Goal: Transaction & Acquisition: Book appointment/travel/reservation

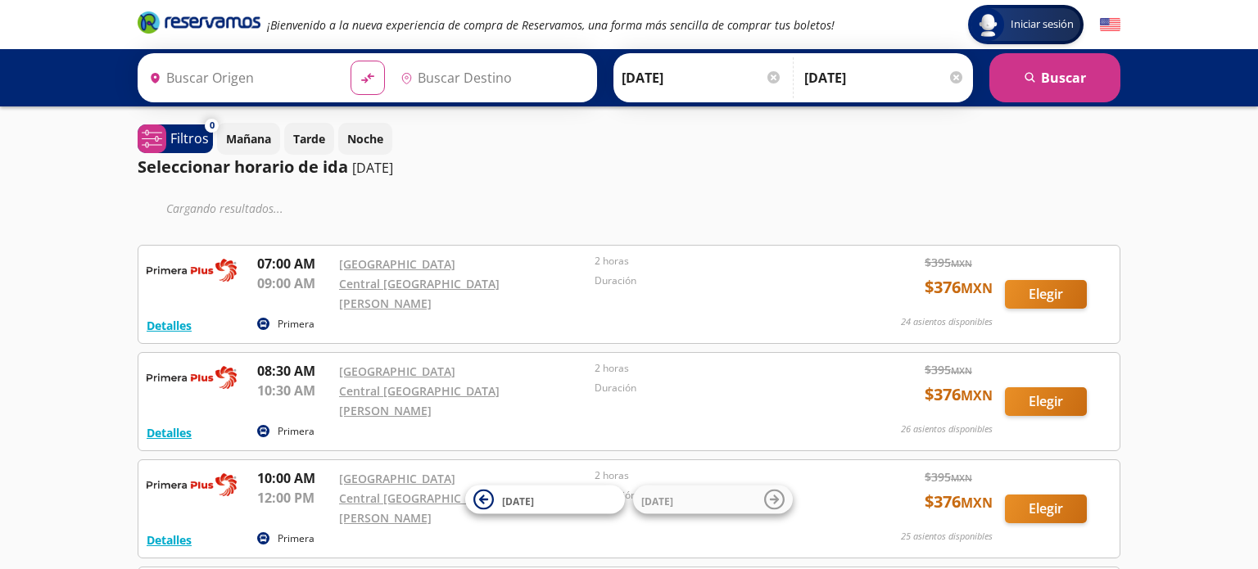
type input "[GEOGRAPHIC_DATA], [GEOGRAPHIC_DATA]"
type input "[GEOGRAPHIC_DATA][PERSON_NAME], [GEOGRAPHIC_DATA]"
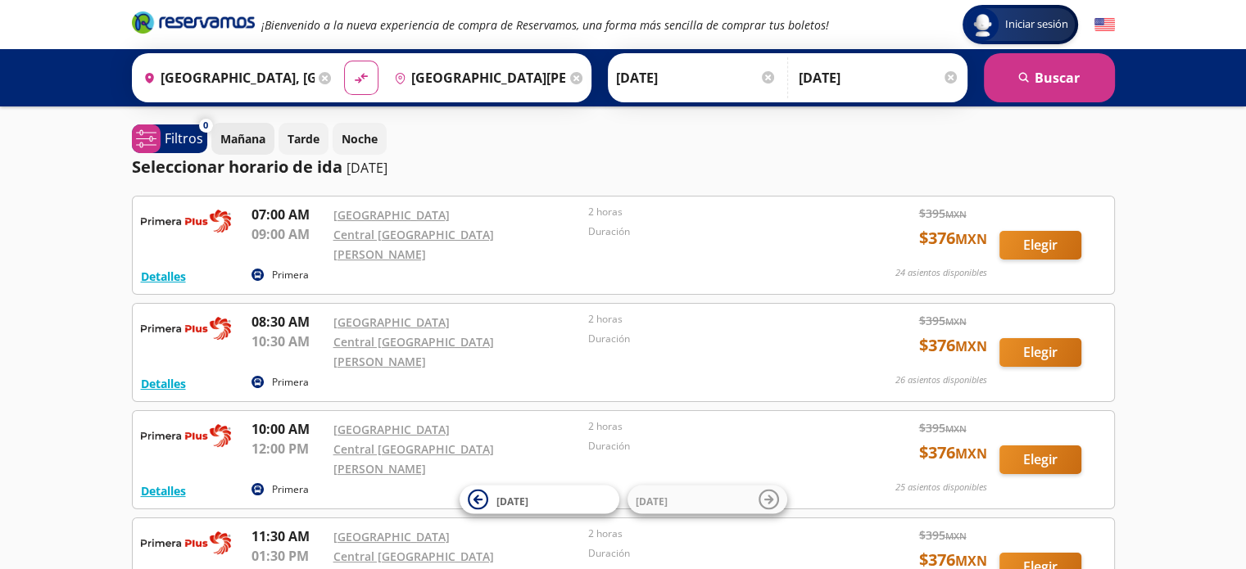
click at [238, 135] on p "Mañana" at bounding box center [242, 138] width 45 height 17
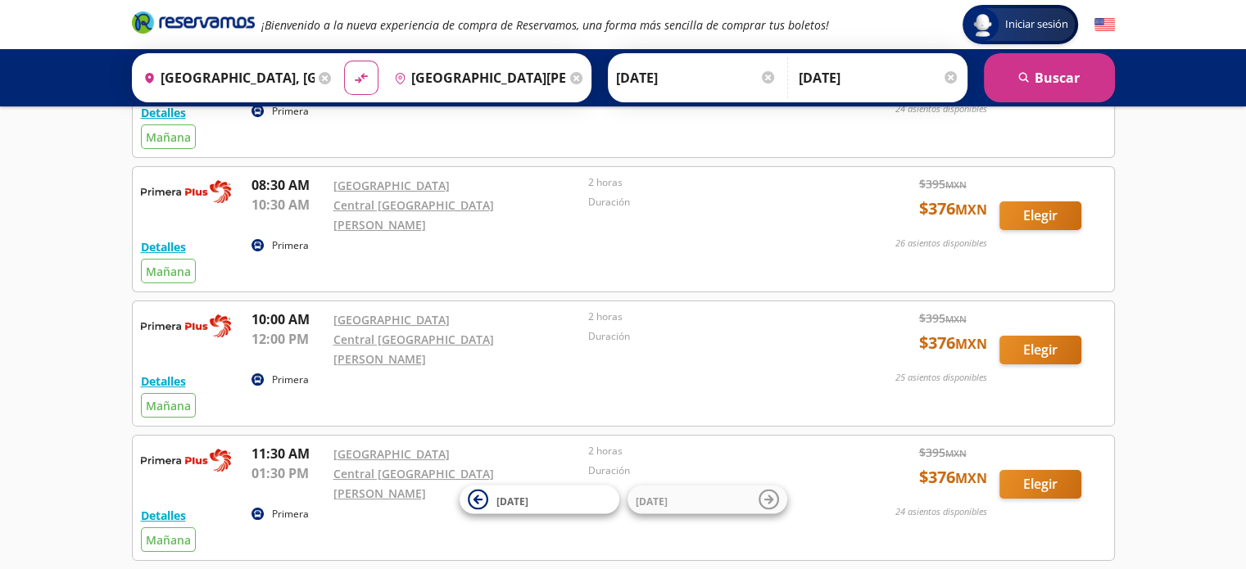
scroll to position [246, 0]
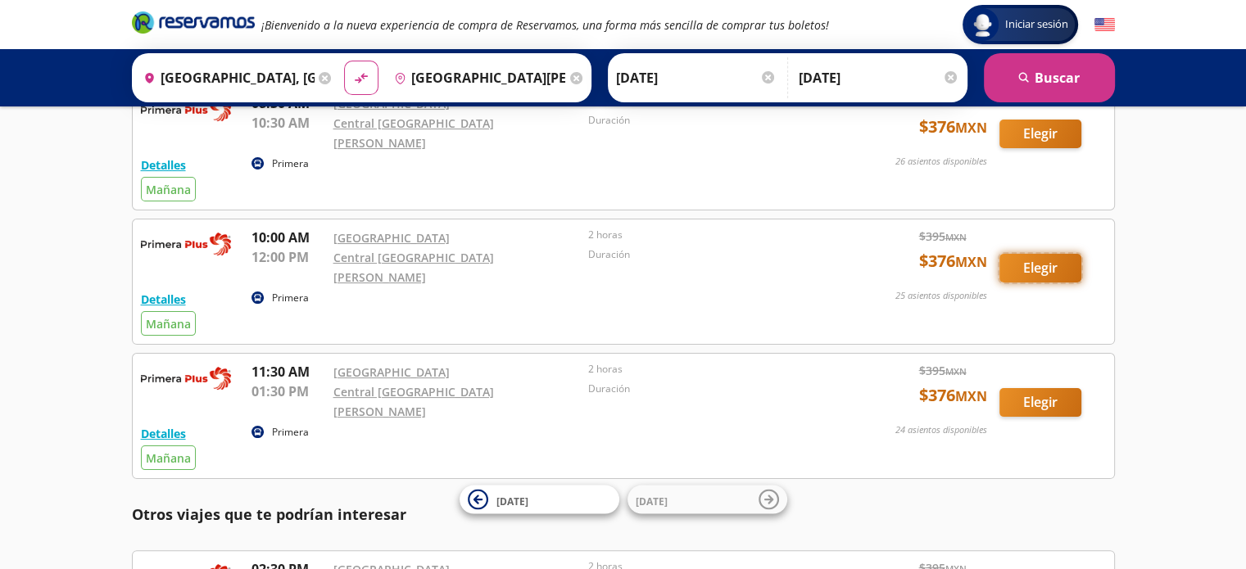
click at [1032, 254] on button "Elegir" at bounding box center [1040, 268] width 82 height 29
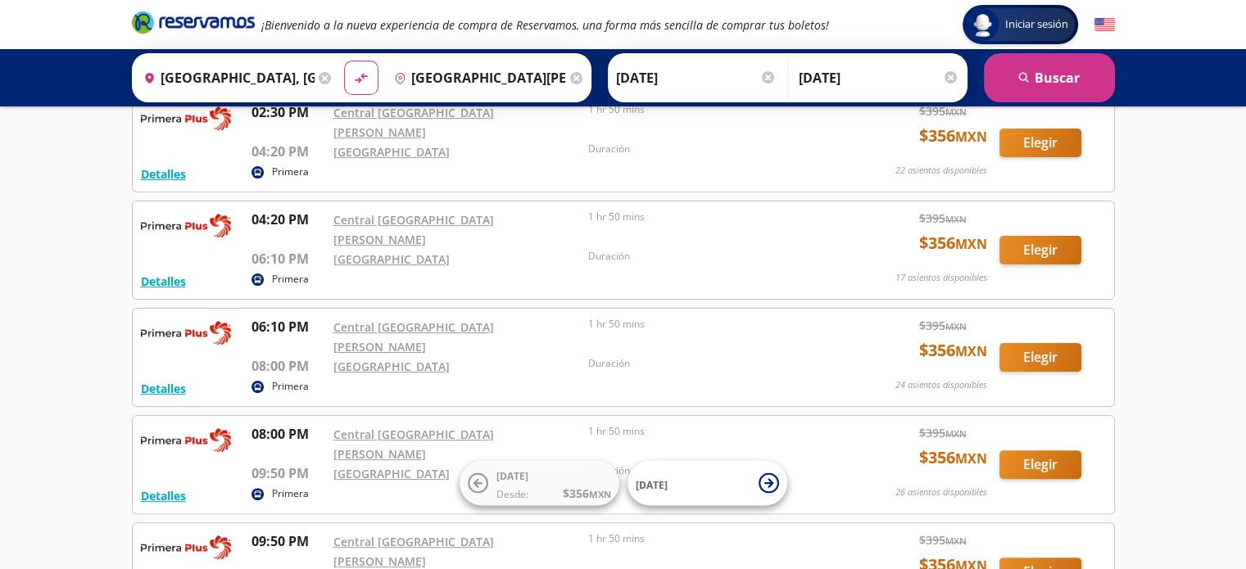
scroll to position [287, 0]
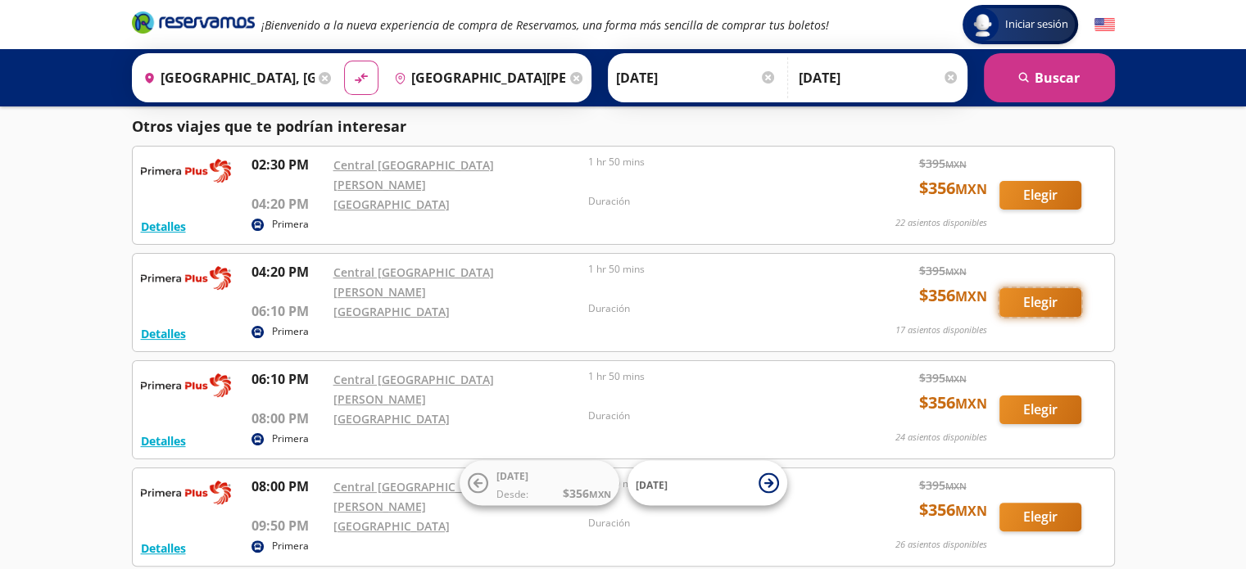
click at [1038, 288] on button "Elegir" at bounding box center [1040, 302] width 82 height 29
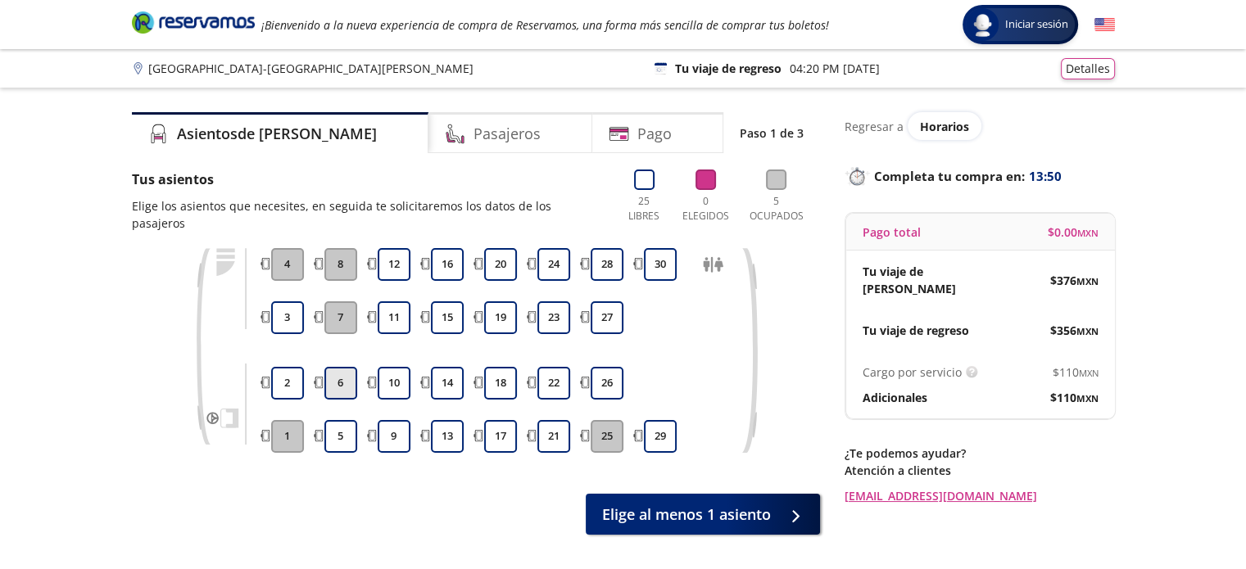
click at [338, 367] on button "6" at bounding box center [340, 383] width 33 height 33
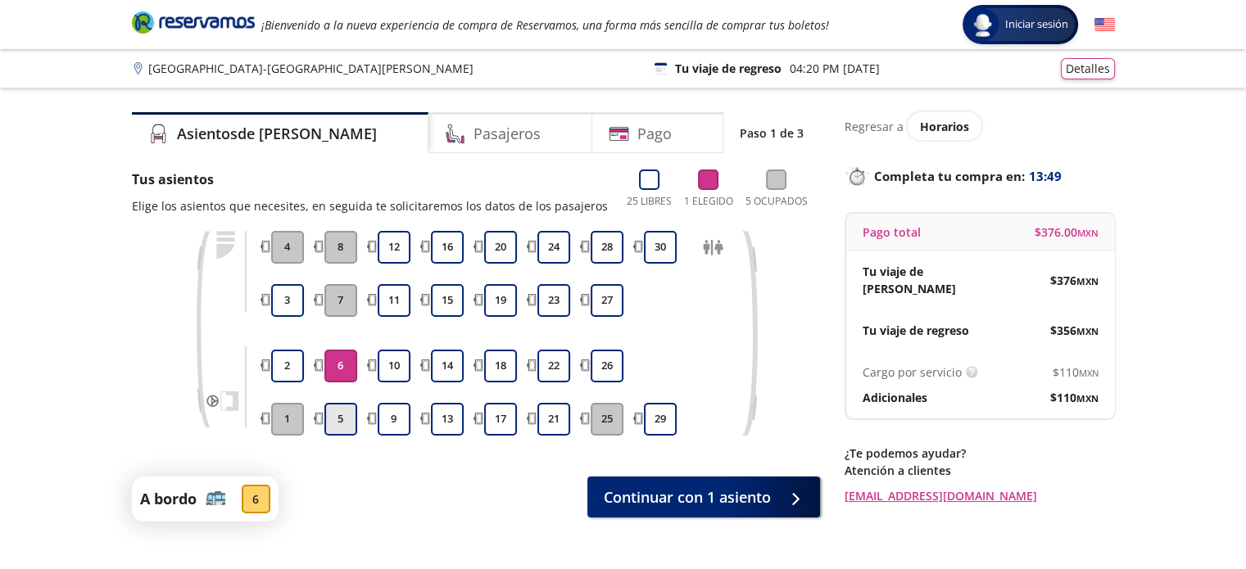
click at [342, 412] on button "5" at bounding box center [340, 419] width 33 height 33
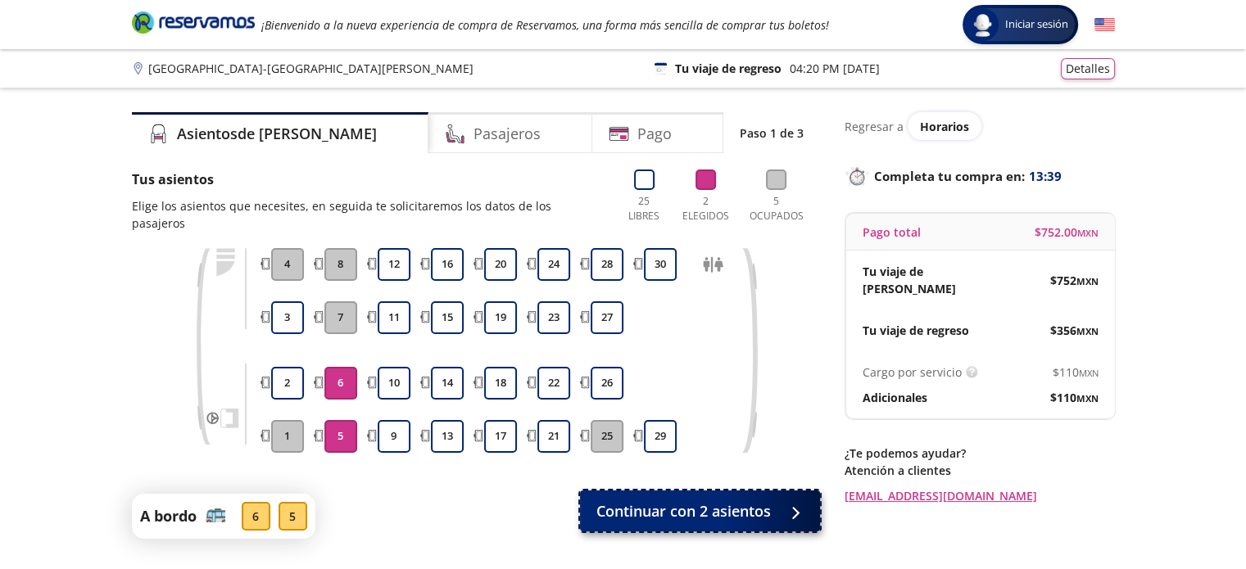
click at [802, 501] on div at bounding box center [791, 511] width 25 height 20
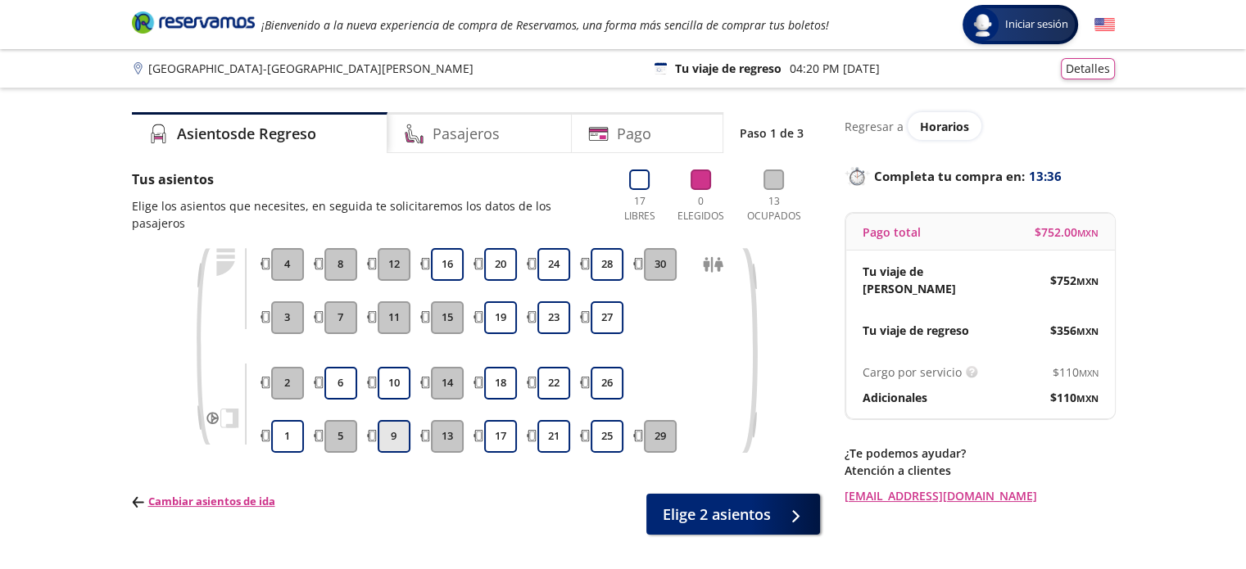
click at [392, 420] on button "9" at bounding box center [394, 436] width 33 height 33
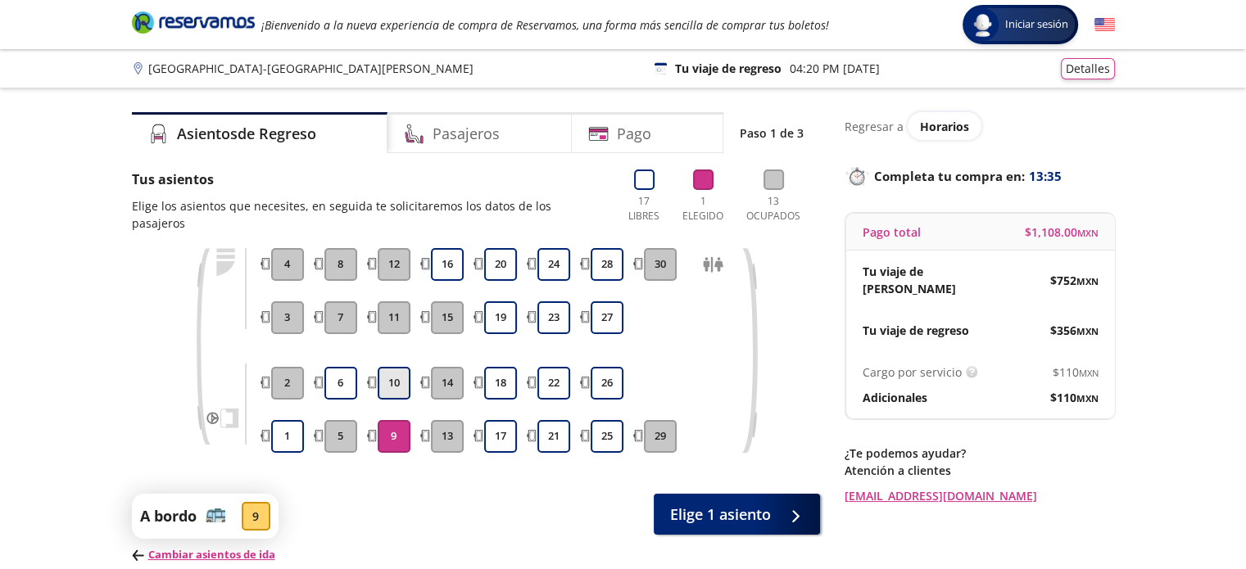
click at [393, 367] on button "10" at bounding box center [394, 383] width 33 height 33
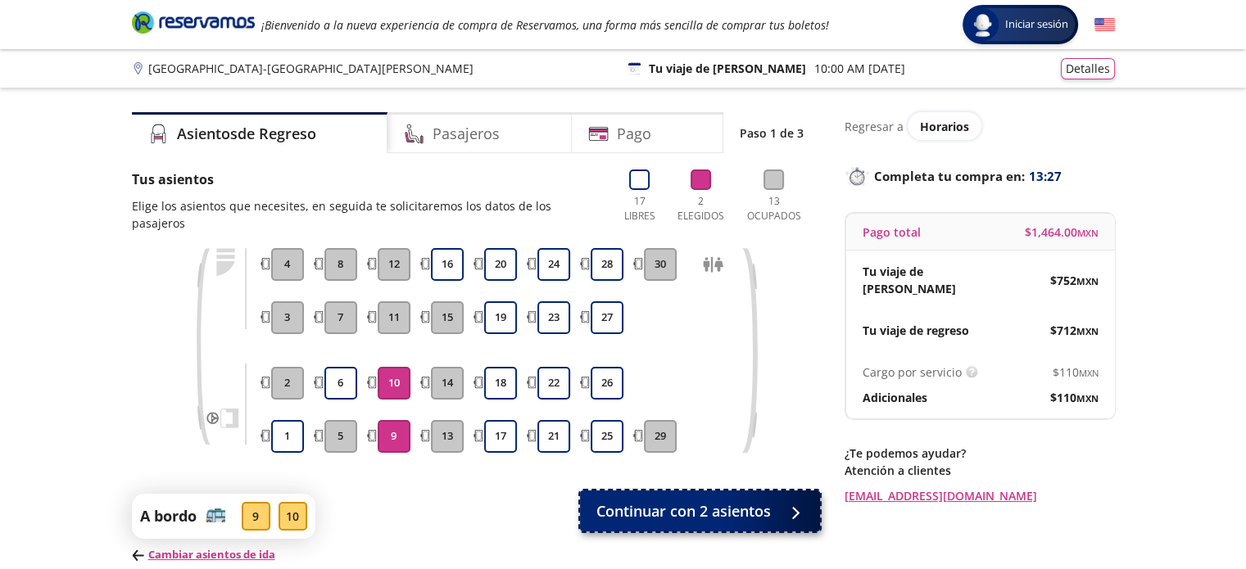
click at [799, 501] on div at bounding box center [791, 511] width 25 height 20
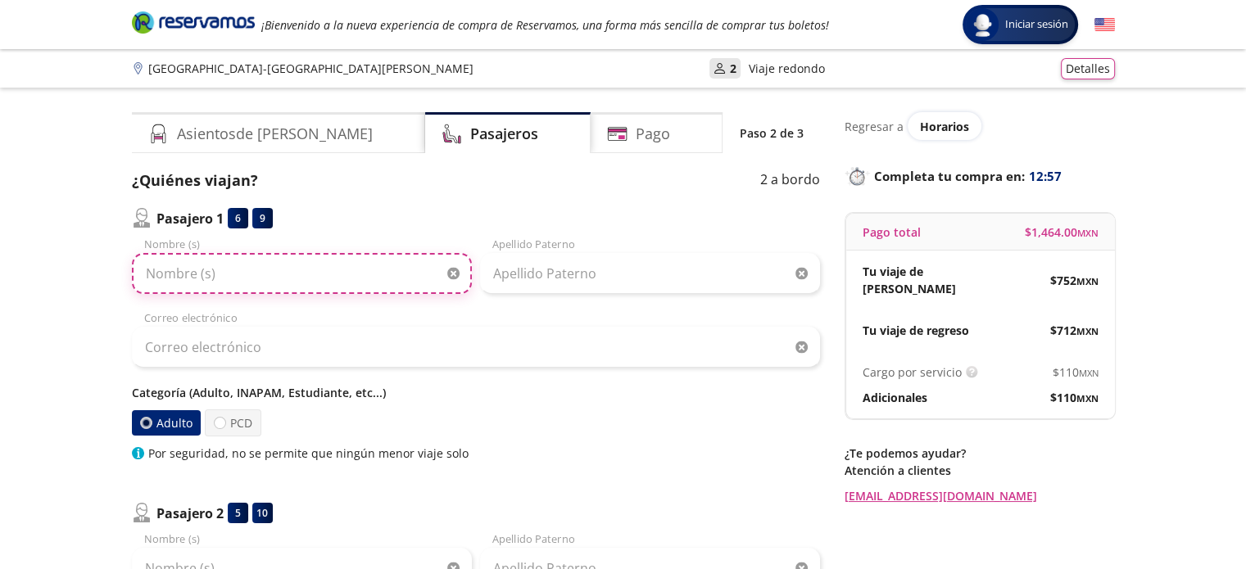
click at [269, 271] on input "Nombre (s)" at bounding box center [302, 273] width 340 height 41
type input "[PERSON_NAME]"
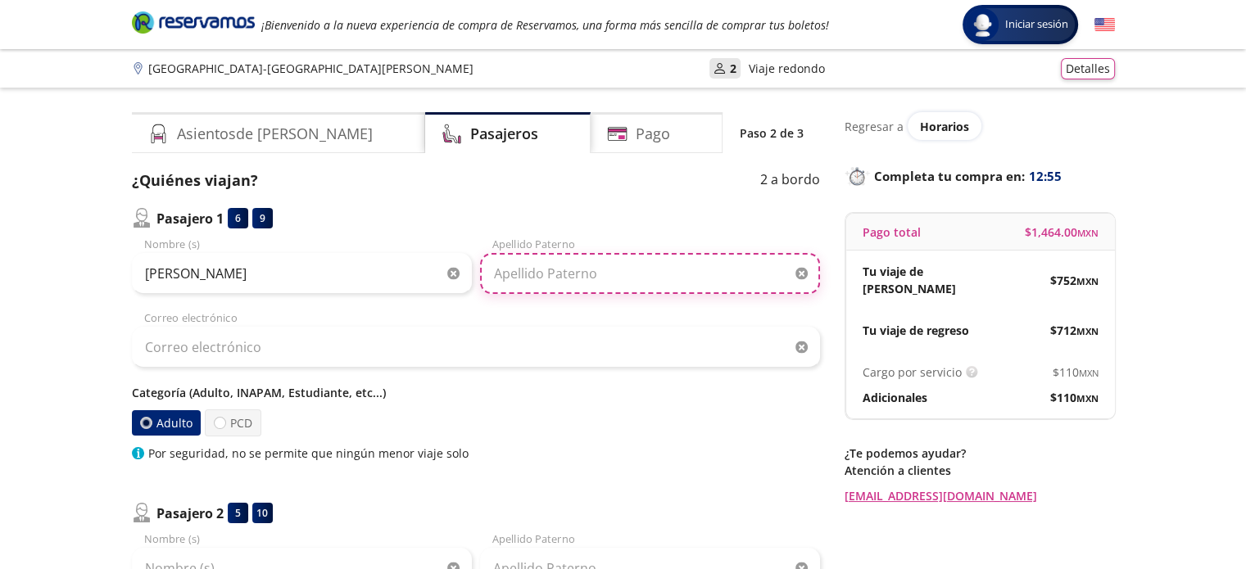
type input "Nogues"
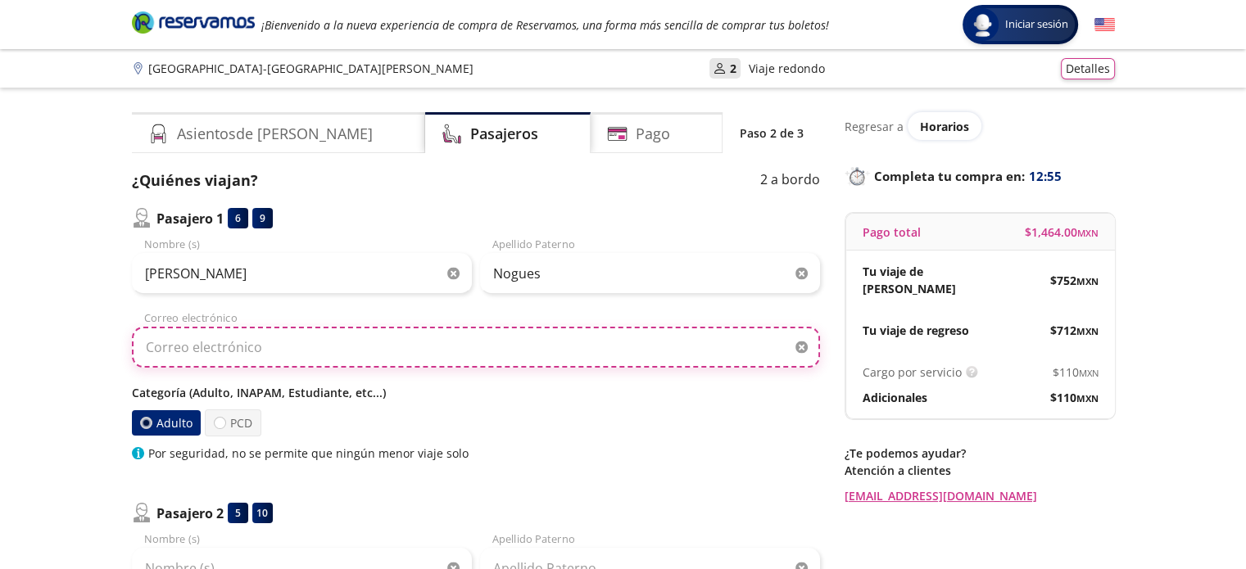
type input "[EMAIL_ADDRESS][DOMAIN_NAME]"
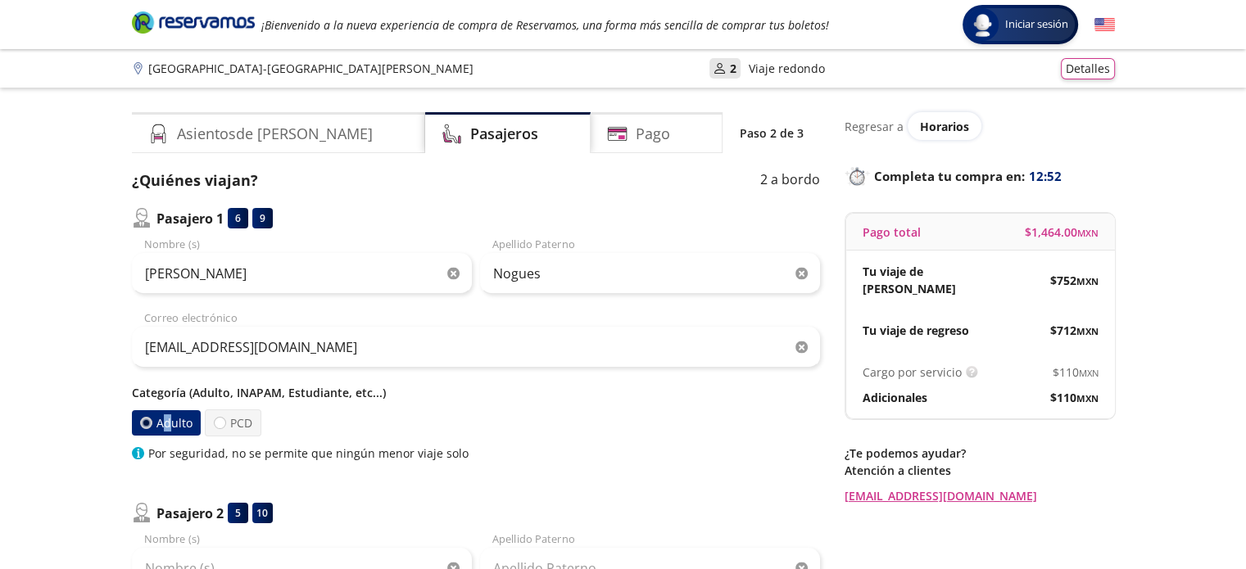
click at [167, 421] on label "Adulto" at bounding box center [165, 422] width 69 height 25
click at [422, 418] on div "Adulto PCD" at bounding box center [476, 422] width 688 height 27
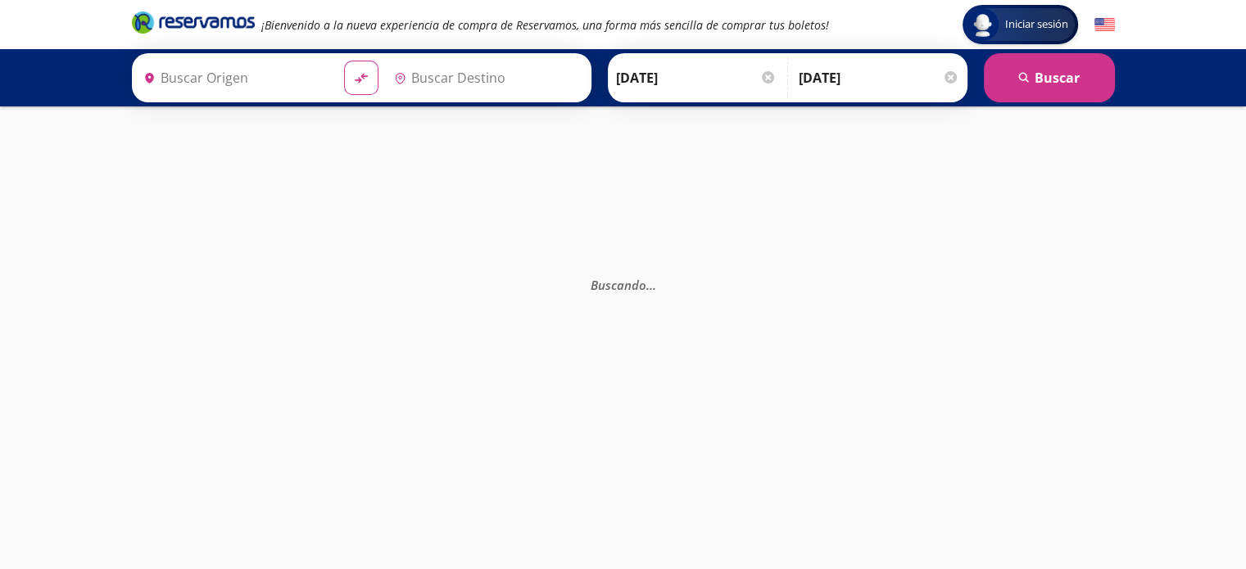
type input "[GEOGRAPHIC_DATA], [GEOGRAPHIC_DATA]"
type input "[GEOGRAPHIC_DATA][PERSON_NAME], [GEOGRAPHIC_DATA]"
